Goal: Task Accomplishment & Management: Manage account settings

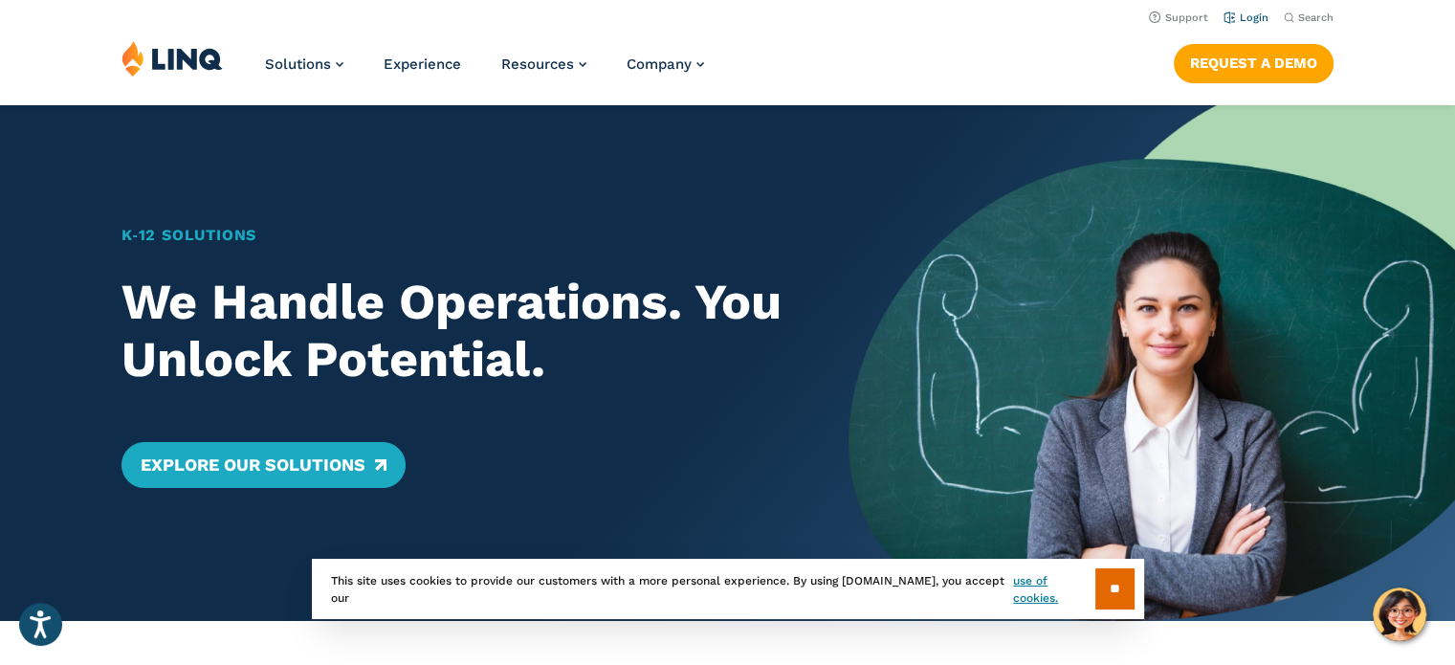
click at [1249, 16] on link "Login" at bounding box center [1246, 17] width 45 height 12
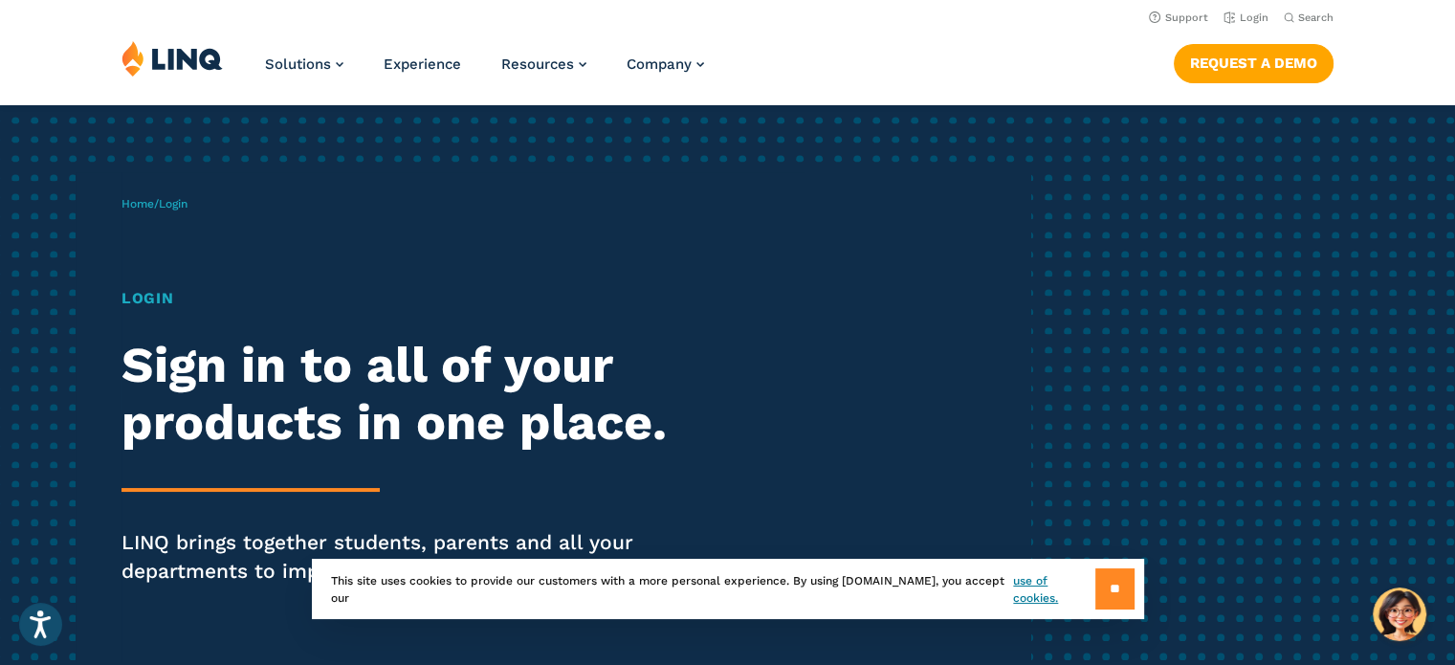
click at [1112, 586] on input "**" at bounding box center [1115, 588] width 39 height 41
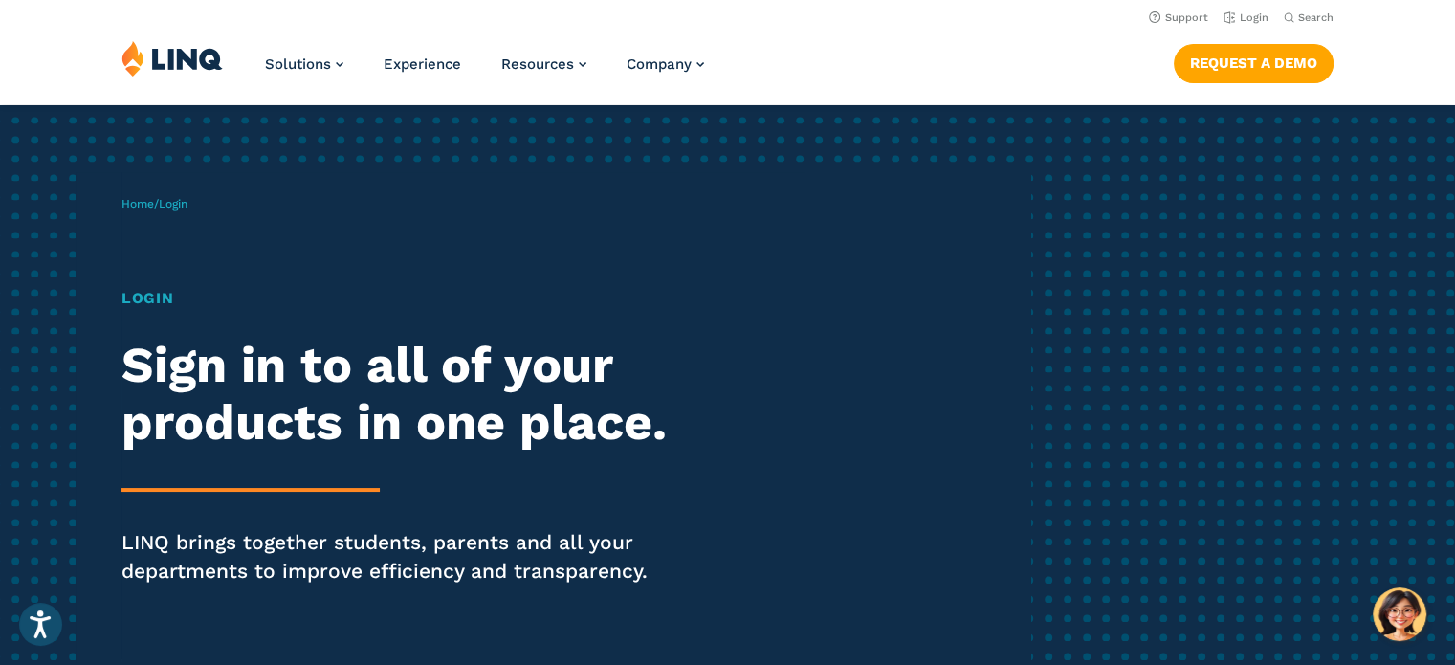
click at [160, 298] on h1 "Login" at bounding box center [402, 298] width 561 height 23
click at [180, 204] on span "Login" at bounding box center [173, 203] width 29 height 13
click at [220, 505] on div "Login Sign in to all of your products in one place. LINQ brings together studen…" at bounding box center [402, 463] width 561 height 352
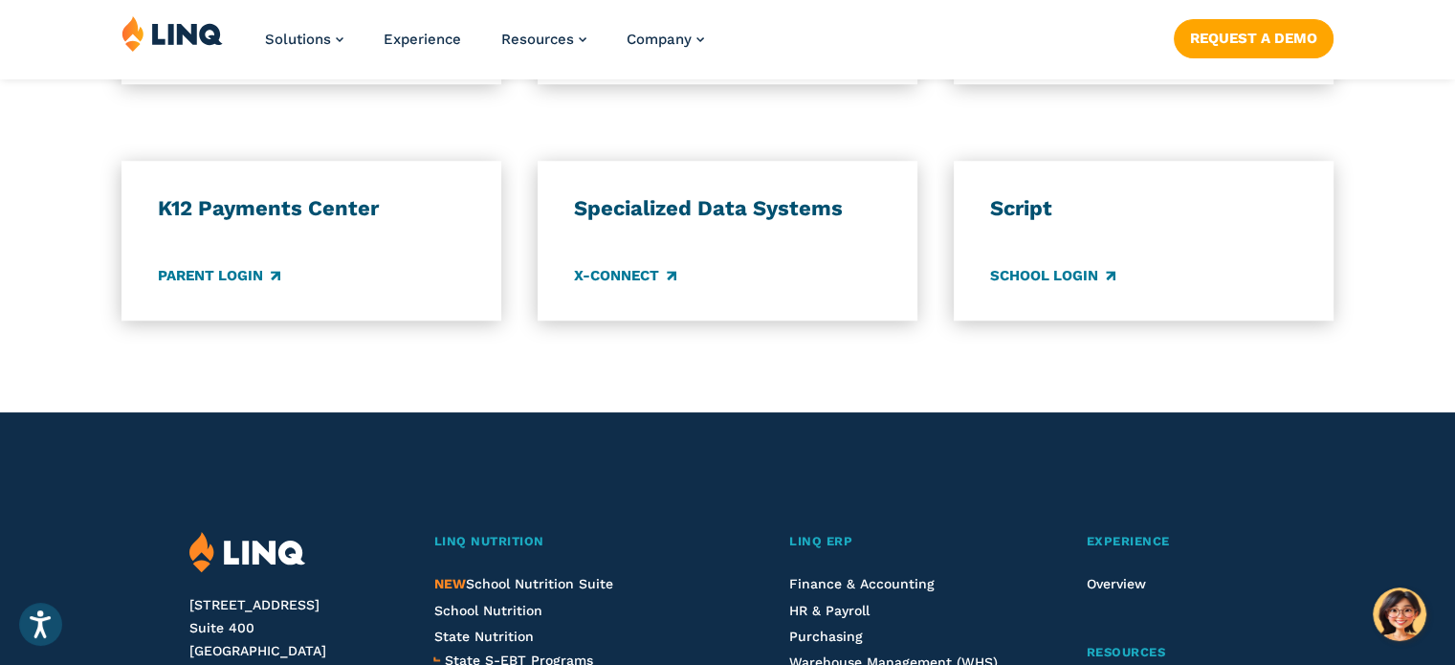
scroll to position [1722, 0]
